Goal: Find specific page/section: Find specific page/section

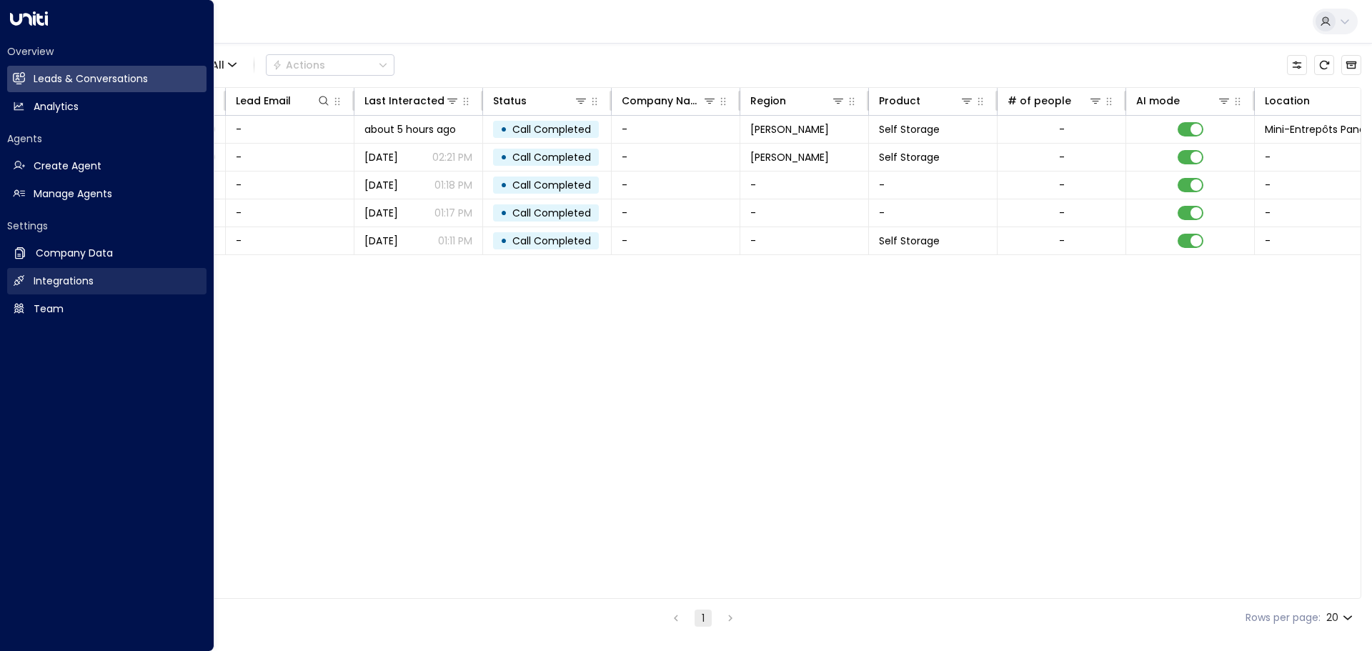
click at [39, 278] on h2 "Integrations" at bounding box center [64, 281] width 60 height 15
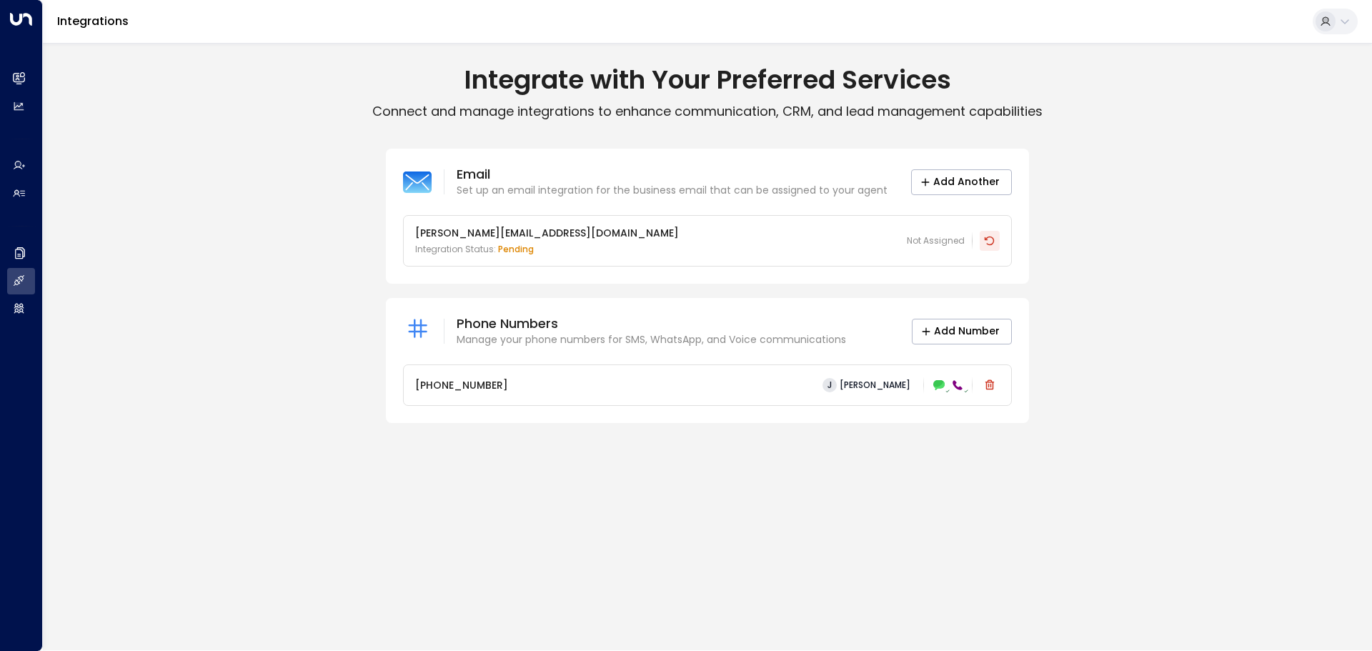
click at [987, 247] on button at bounding box center [990, 241] width 20 height 20
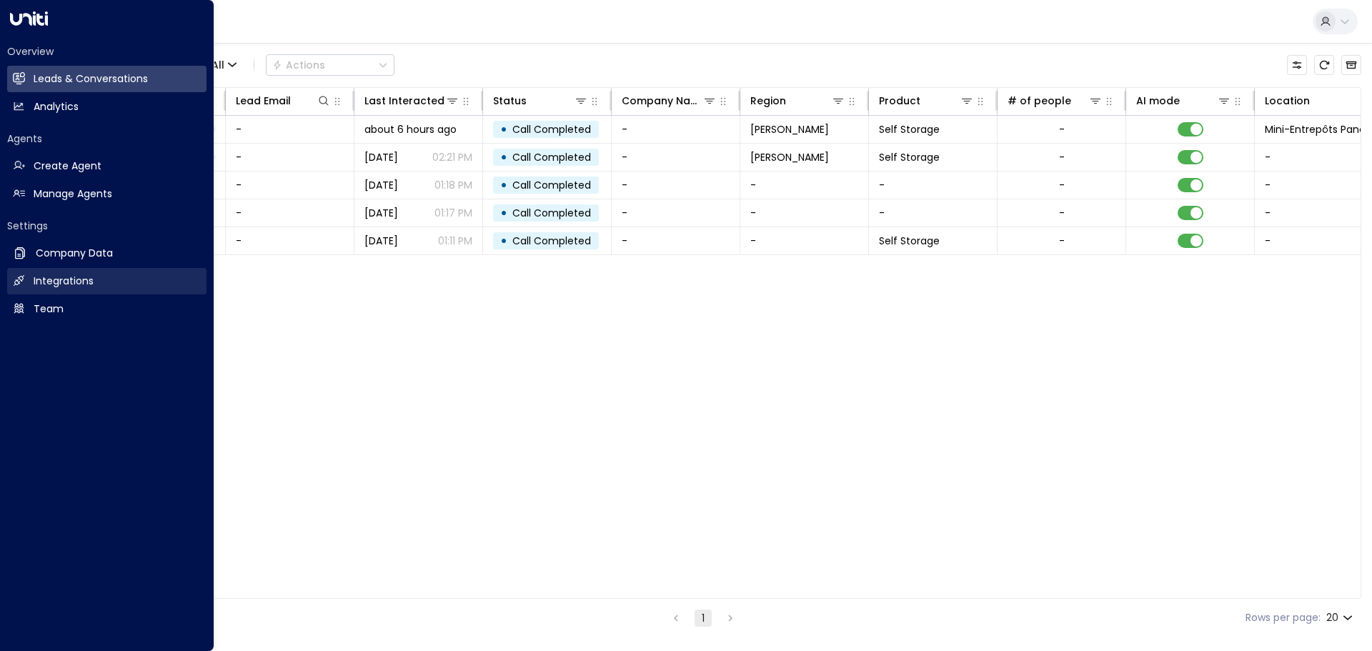
click at [64, 282] on h2 "Integrations" at bounding box center [64, 281] width 60 height 15
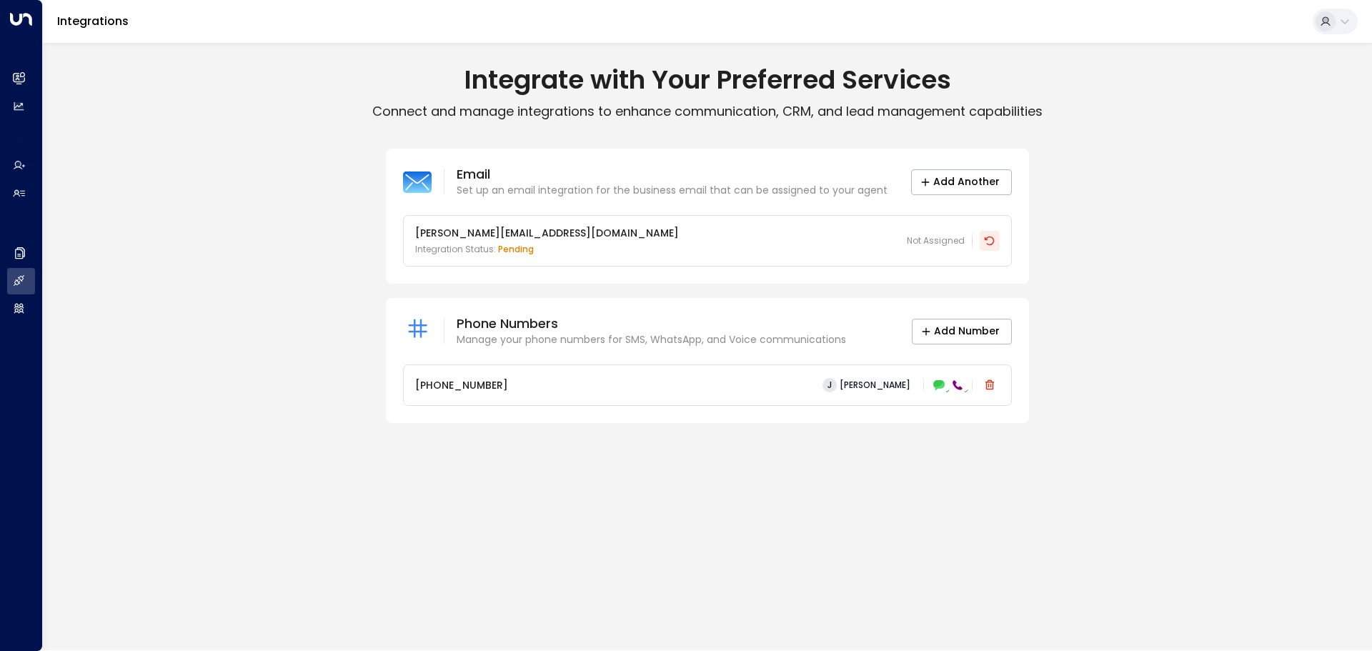
click at [980, 244] on button at bounding box center [990, 241] width 20 height 20
